Goal: Task Accomplishment & Management: Manage account settings

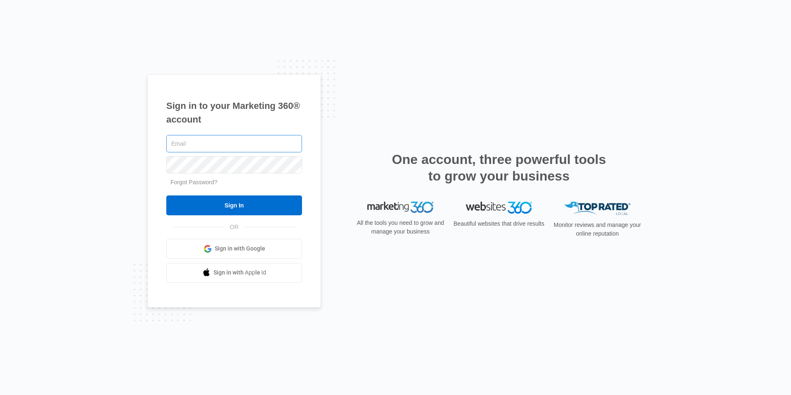
click at [199, 143] on input "text" at bounding box center [234, 143] width 136 height 17
type input "[EMAIL_ADDRESS][DOMAIN_NAME]"
click at [166, 195] on input "Sign In" at bounding box center [234, 205] width 136 height 20
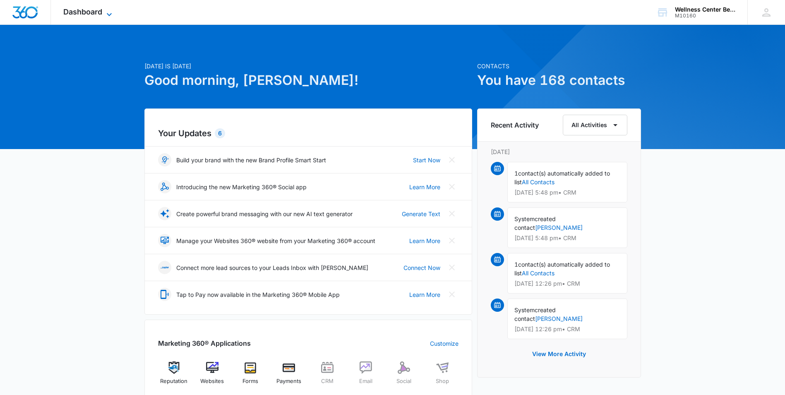
click at [108, 12] on icon at bounding box center [109, 15] width 10 height 10
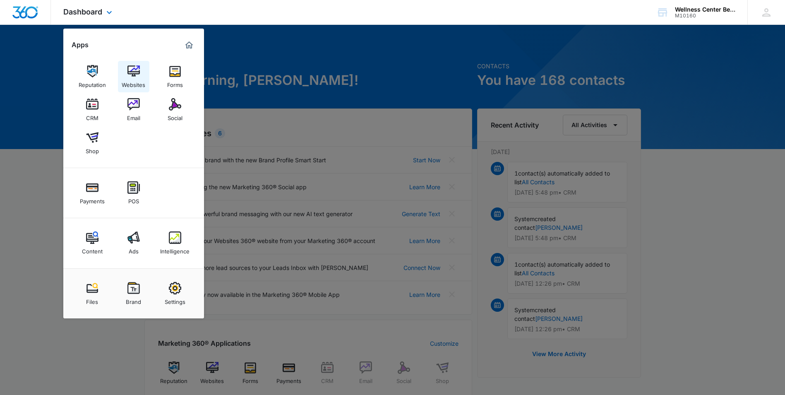
click at [131, 73] on img at bounding box center [133, 71] width 12 height 12
